Goal: Information Seeking & Learning: Get advice/opinions

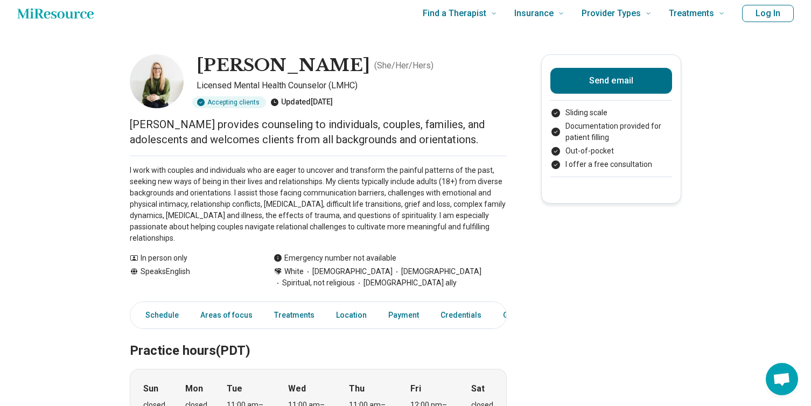
scroll to position [16, 0]
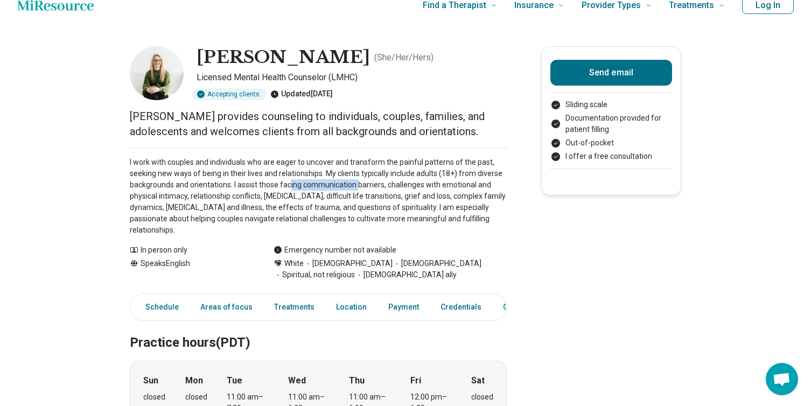
drag, startPoint x: 290, startPoint y: 180, endPoint x: 356, endPoint y: 189, distance: 66.8
click at [356, 189] on p "I work with couples and individuals who are eager to uncover and transform the …" at bounding box center [318, 196] width 377 height 79
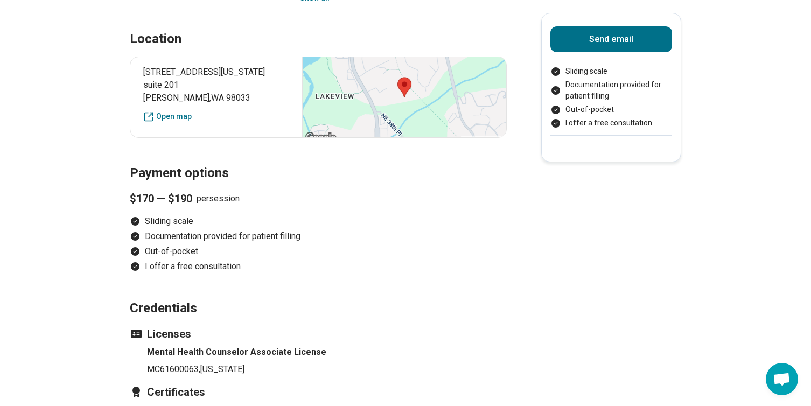
scroll to position [753, 0]
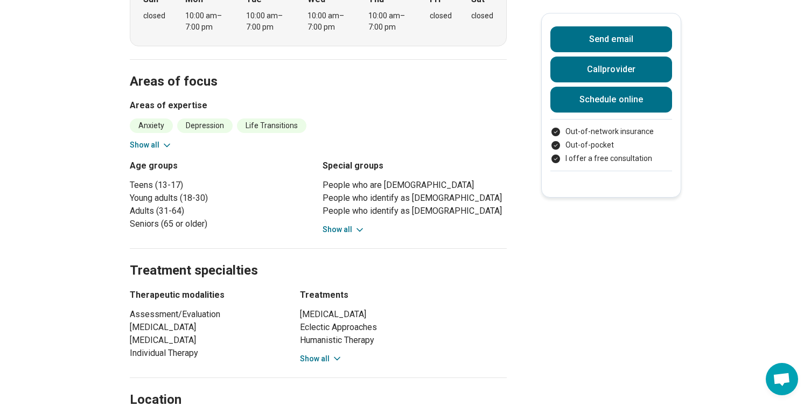
scroll to position [715, 0]
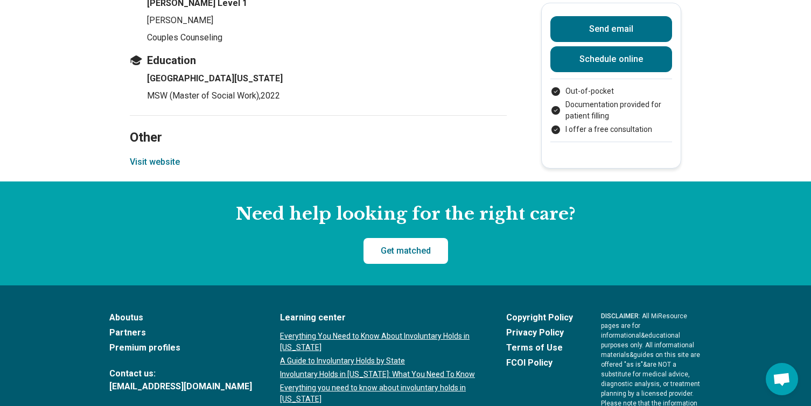
scroll to position [1114, 0]
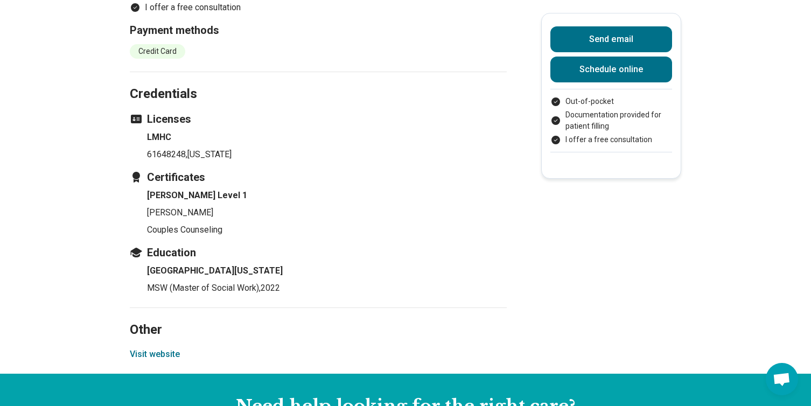
click at [163, 361] on button "Visit website" at bounding box center [155, 354] width 50 height 13
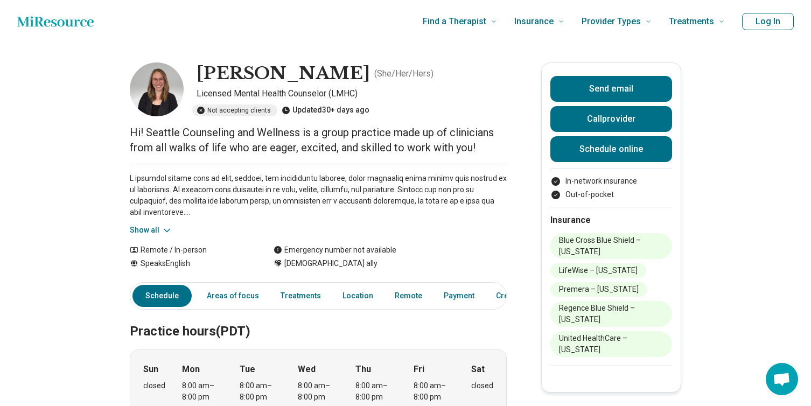
click at [142, 223] on div "Show all" at bounding box center [318, 200] width 377 height 72
click at [164, 229] on icon at bounding box center [167, 230] width 11 height 11
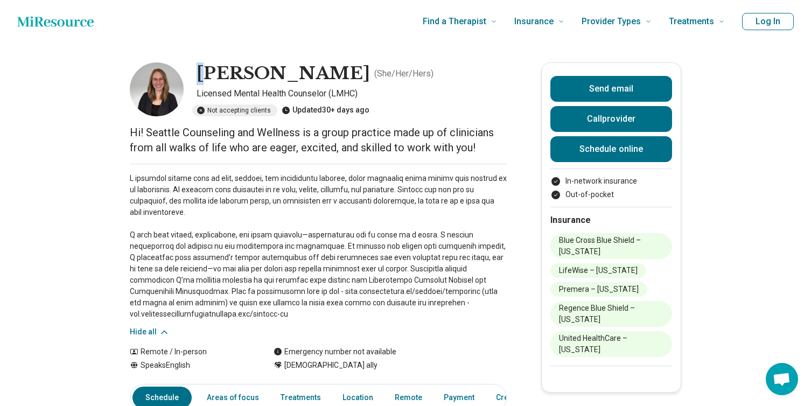
drag, startPoint x: 197, startPoint y: 73, endPoint x: 211, endPoint y: 72, distance: 14.0
click at [211, 72] on h1 "Amber Wodzinski" at bounding box center [283, 73] width 173 height 23
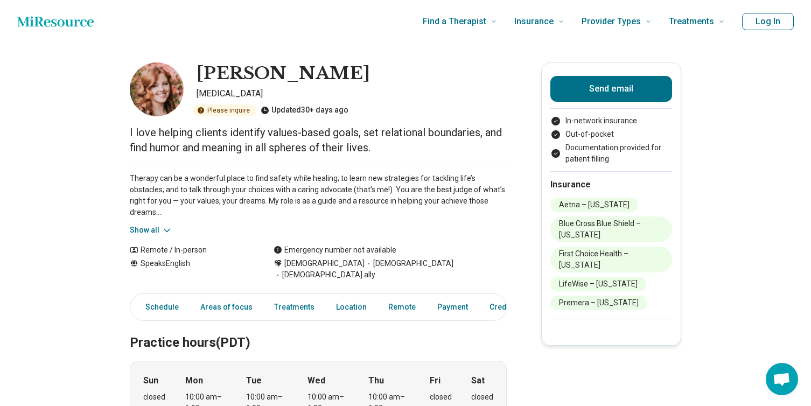
click at [168, 228] on icon at bounding box center [167, 230] width 11 height 11
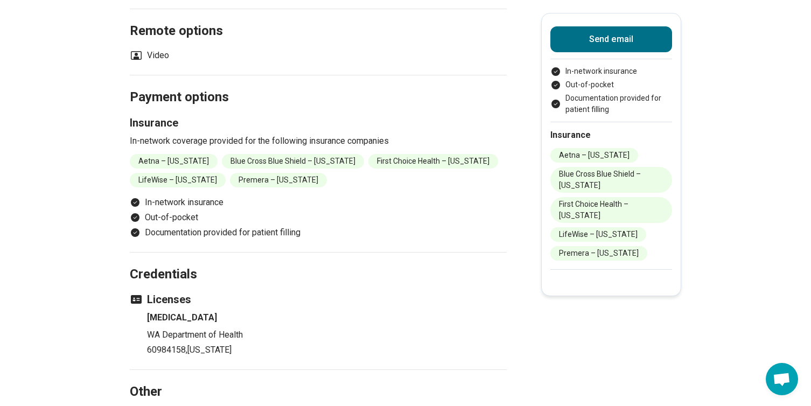
scroll to position [1194, 0]
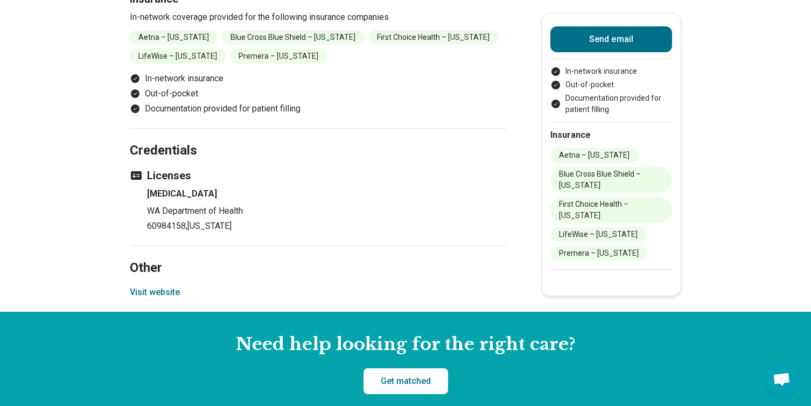
click at [165, 295] on button "Visit website" at bounding box center [155, 292] width 50 height 13
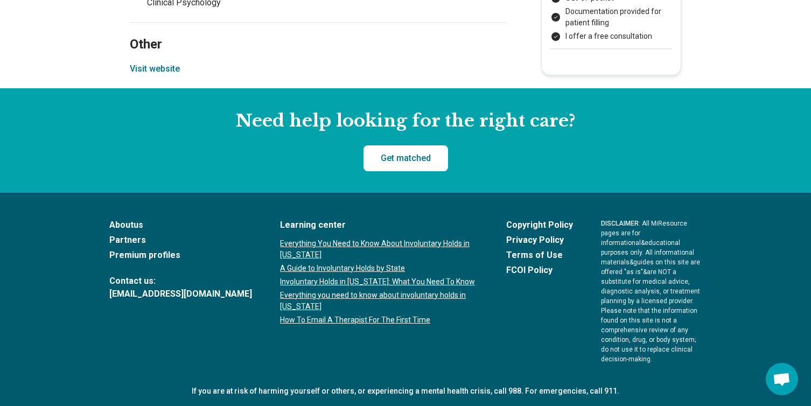
scroll to position [983, 0]
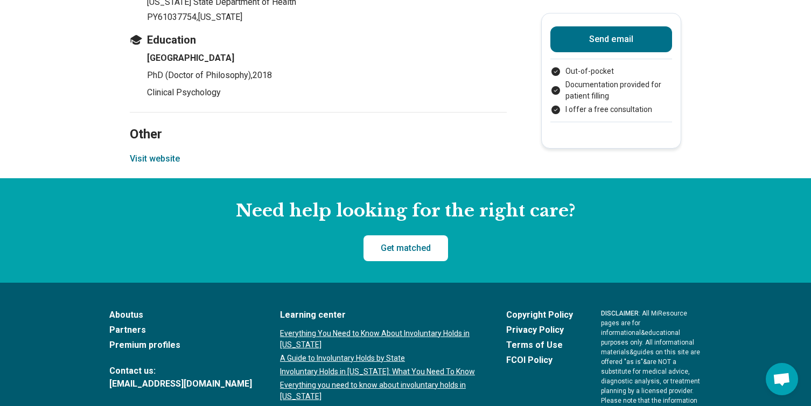
click at [145, 158] on button "Visit website" at bounding box center [155, 158] width 50 height 13
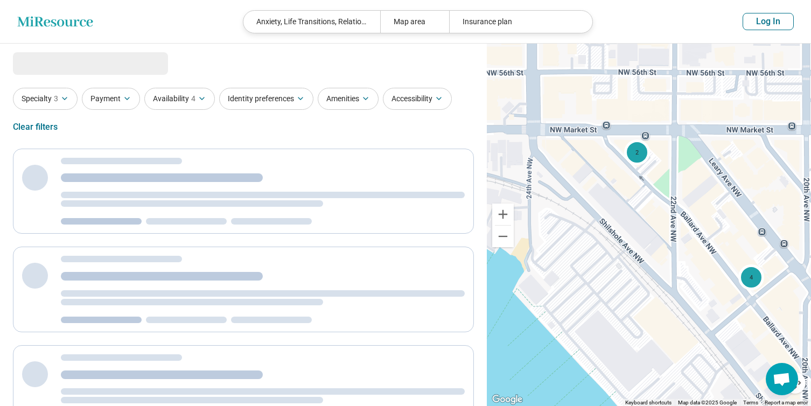
select select "***"
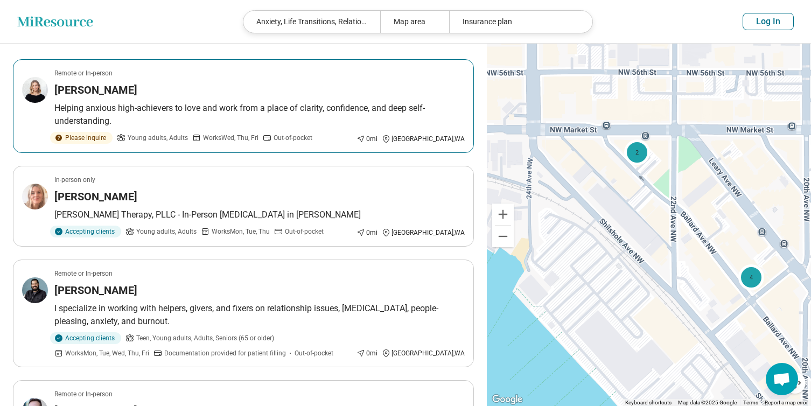
scroll to position [86, 0]
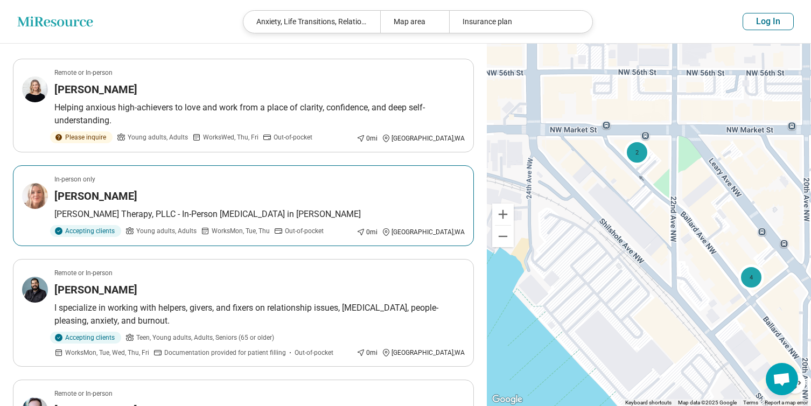
click at [203, 190] on div "[PERSON_NAME]" at bounding box center [259, 195] width 410 height 15
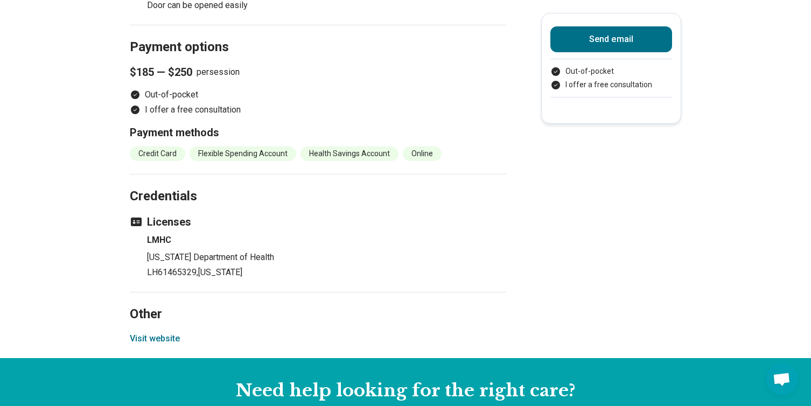
scroll to position [758, 0]
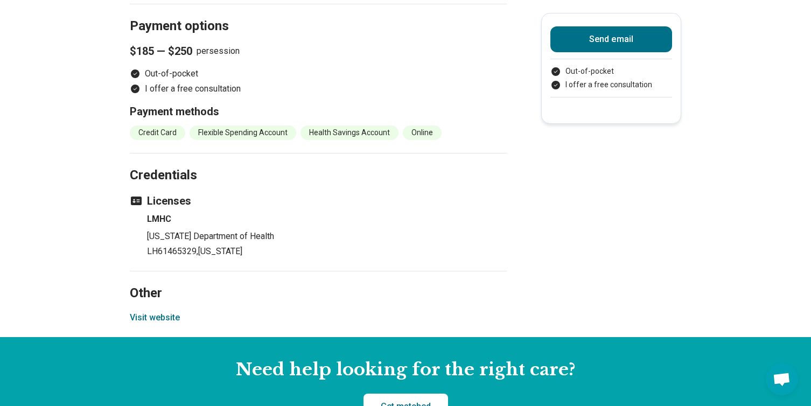
click at [143, 311] on button "Visit website" at bounding box center [155, 317] width 50 height 13
